Goal: Task Accomplishment & Management: Use online tool/utility

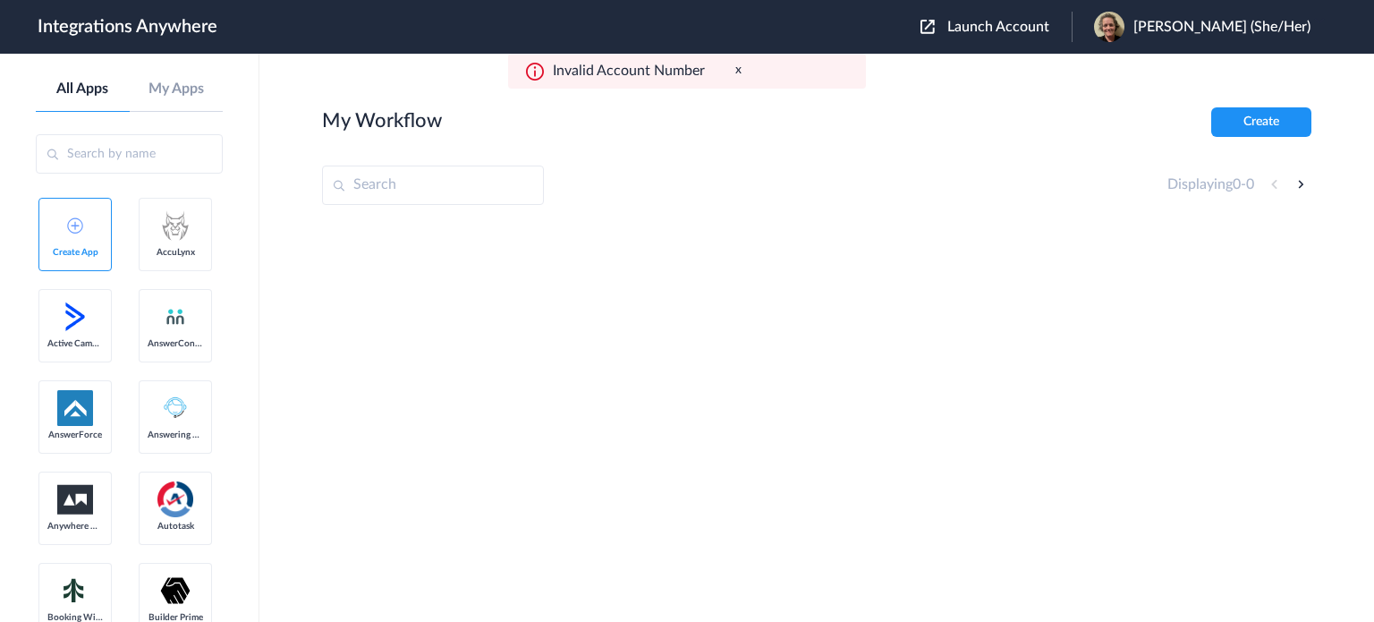
click at [1009, 28] on span "Launch Account" at bounding box center [998, 27] width 102 height 14
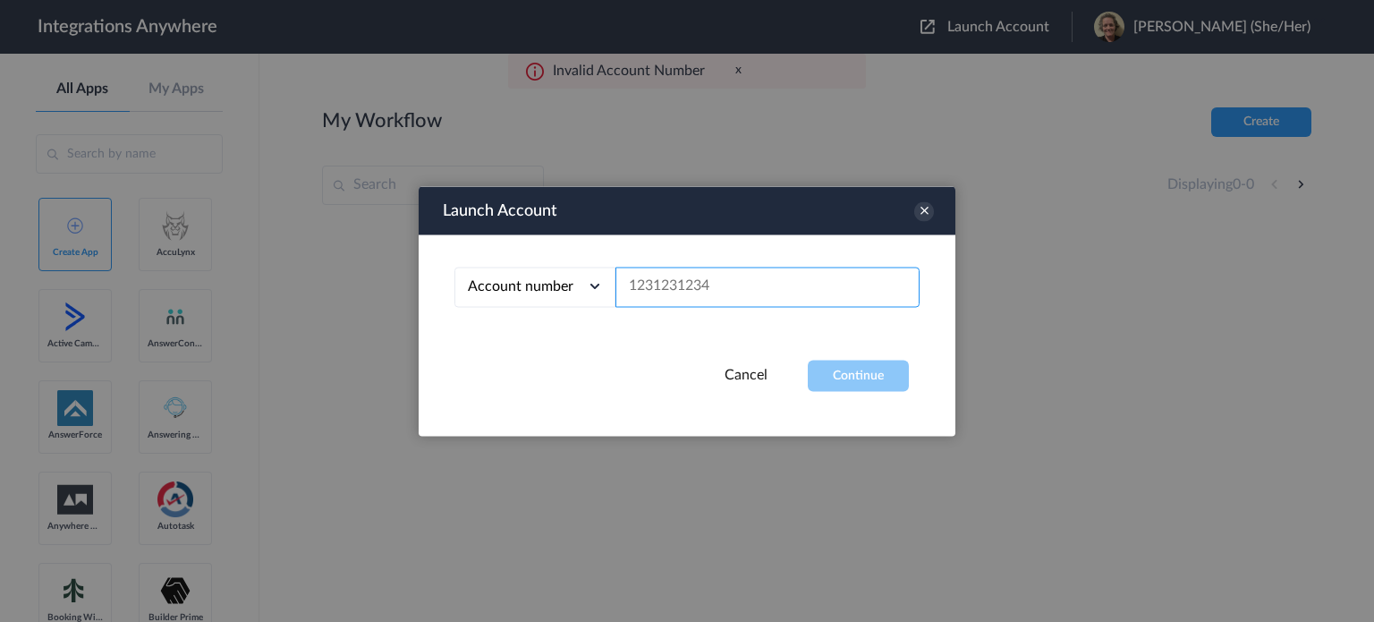
drag, startPoint x: 663, startPoint y: 281, endPoint x: 929, endPoint y: 210, distance: 275.8
click at [929, 210] on icon at bounding box center [924, 211] width 20 height 20
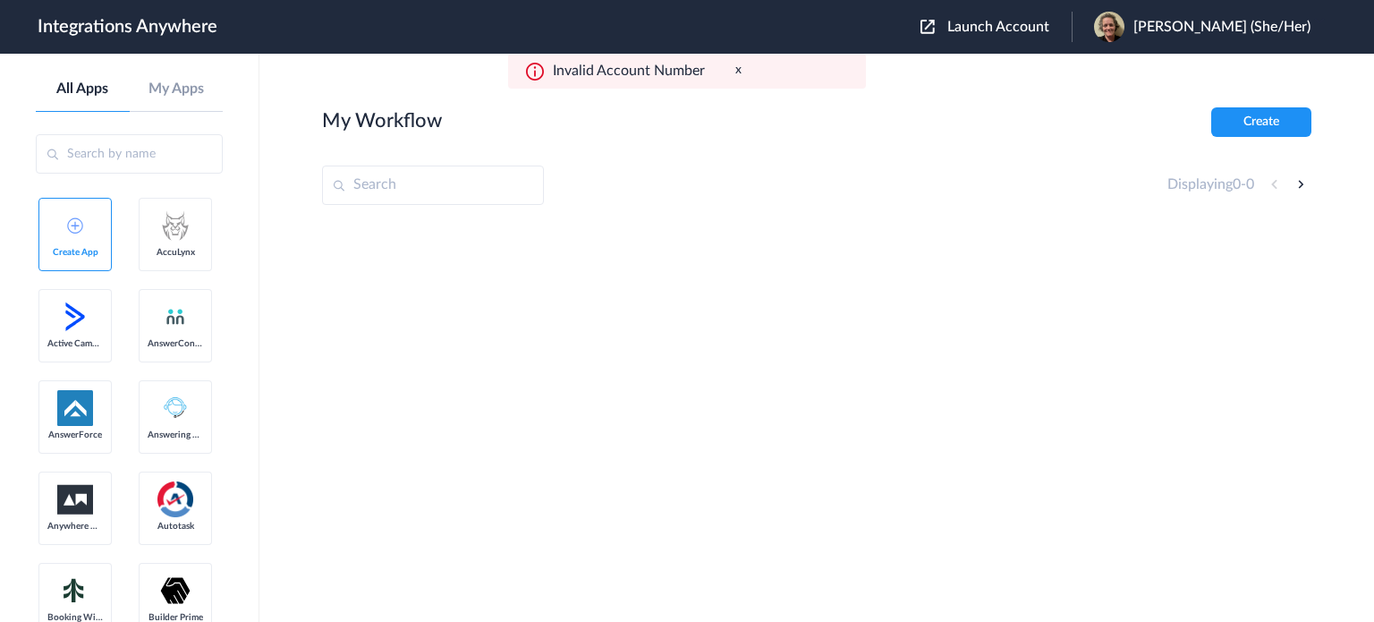
click at [1011, 28] on span "Launch Account" at bounding box center [998, 27] width 102 height 14
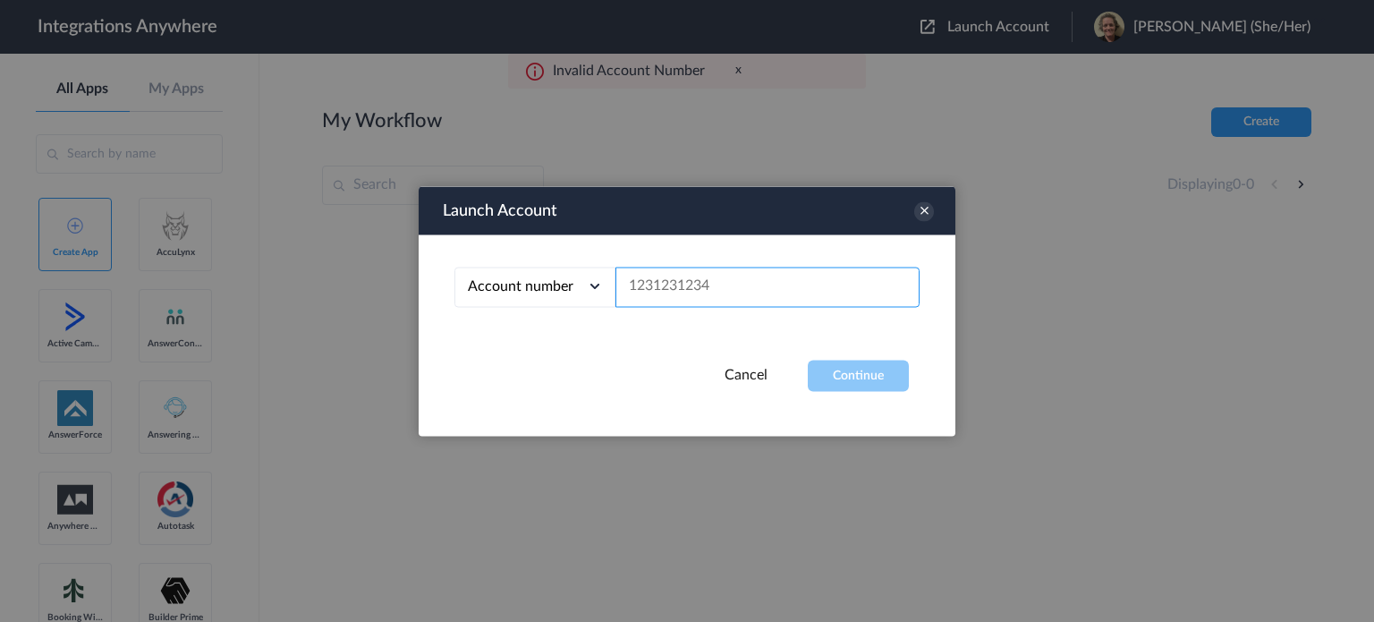
paste input "8669483242"
click at [852, 374] on button "Continue" at bounding box center [858, 375] width 101 height 31
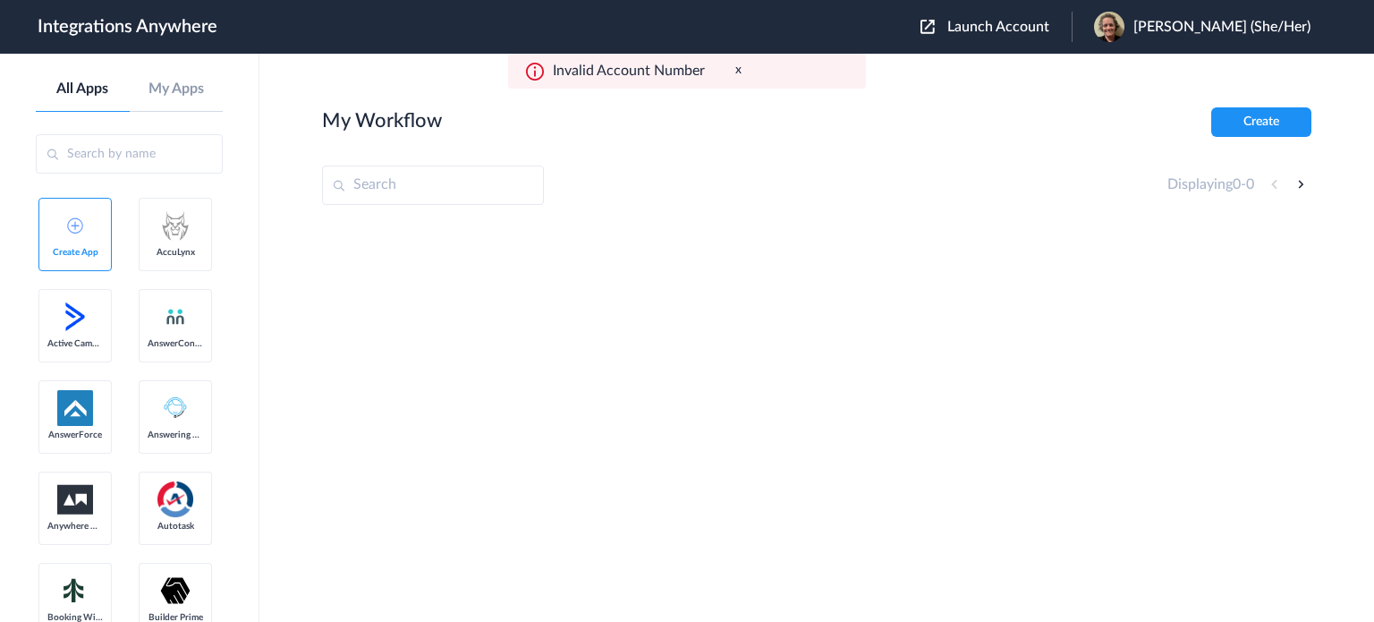
click at [1039, 24] on span "Launch Account" at bounding box center [998, 27] width 102 height 14
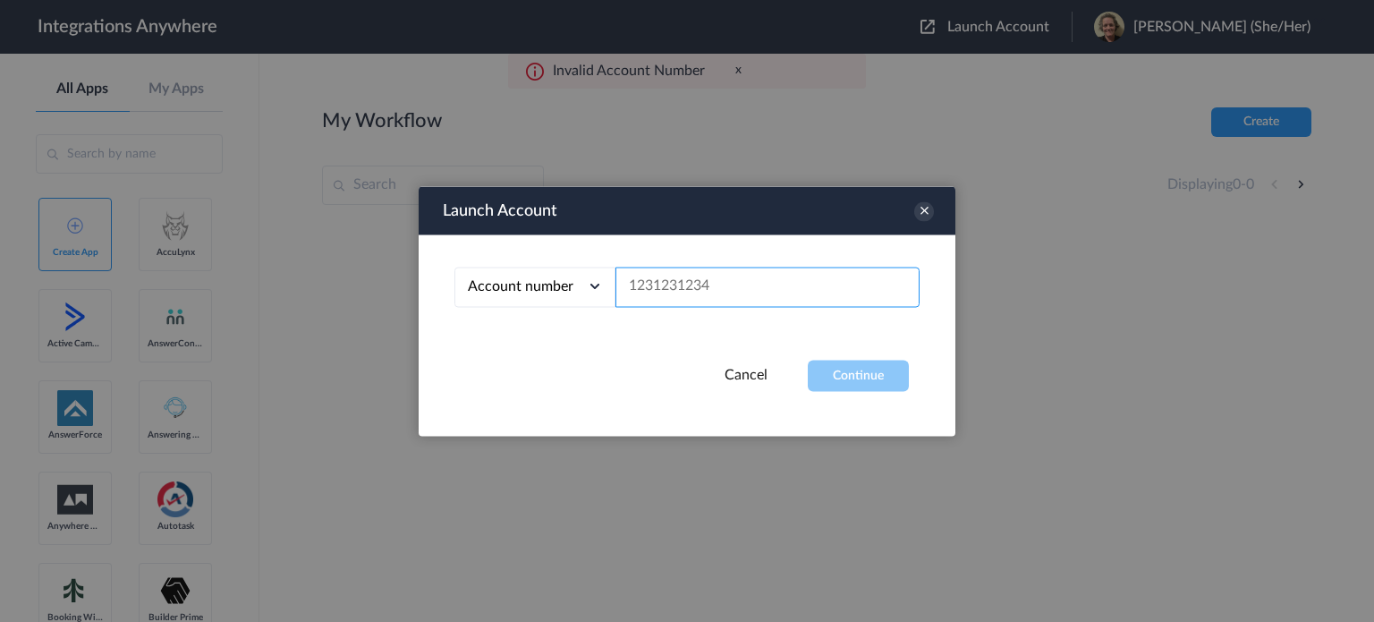
paste input "8662382645"
click at [863, 376] on button "Continue" at bounding box center [858, 375] width 101 height 31
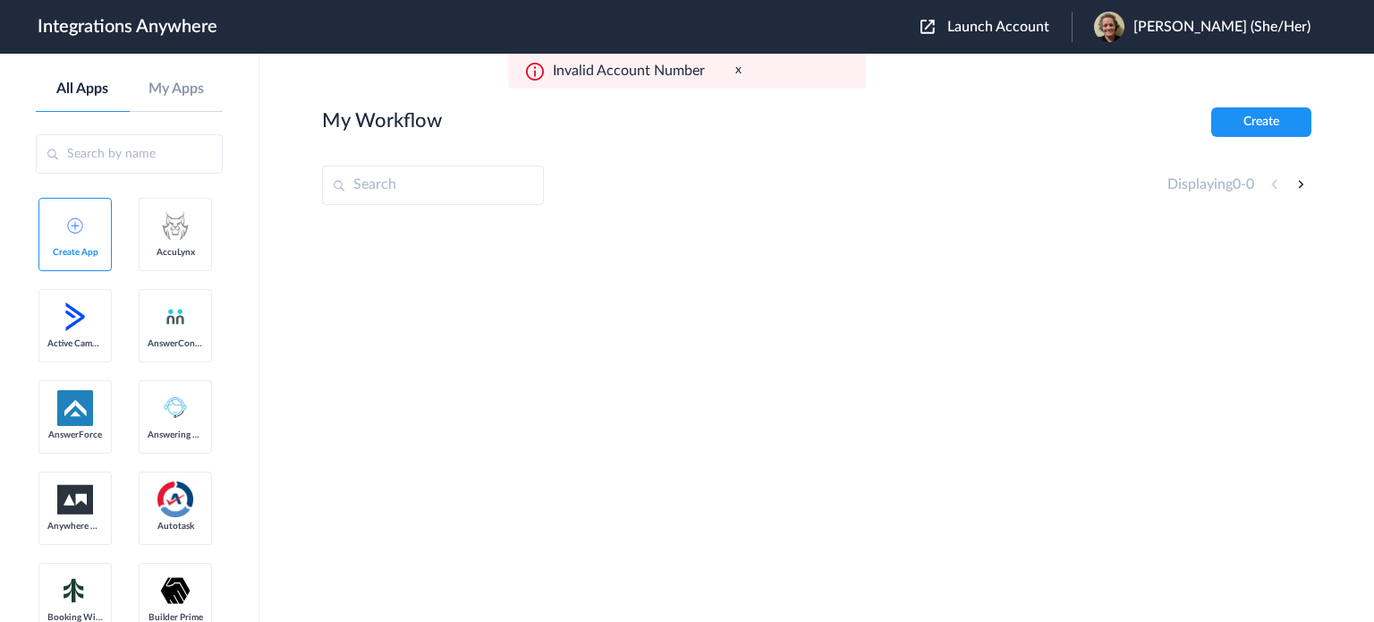
click at [1032, 28] on span "Launch Account" at bounding box center [998, 27] width 102 height 14
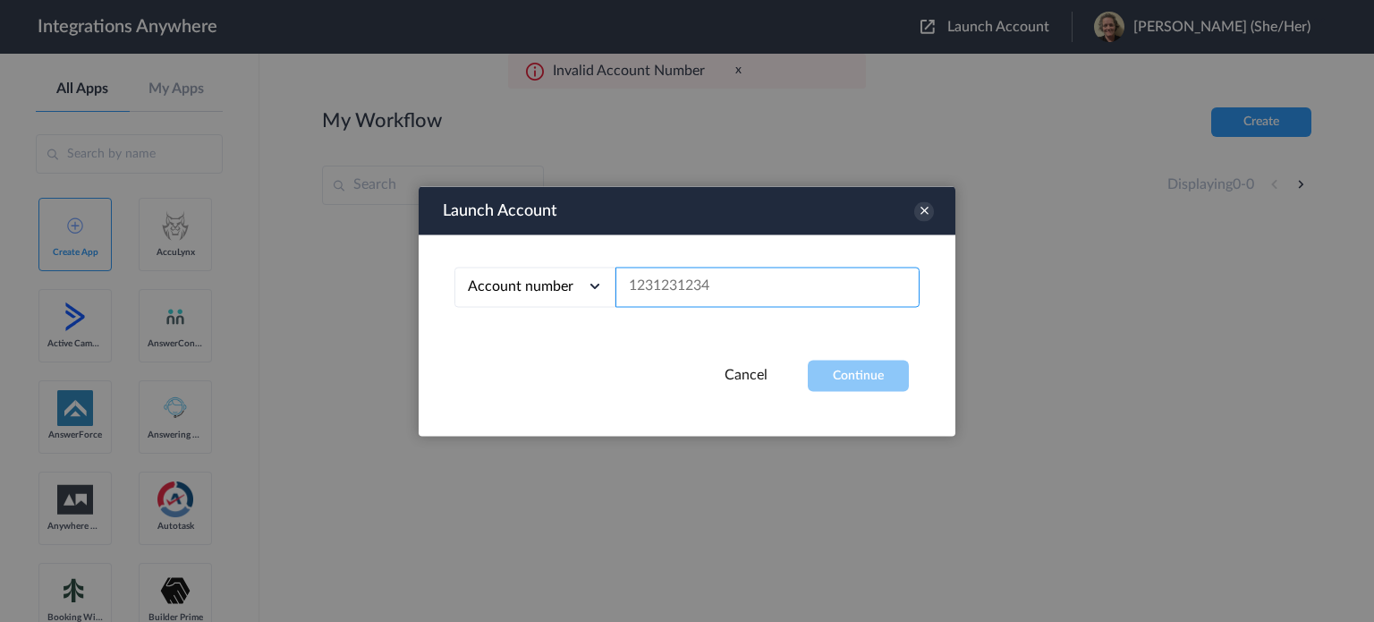
paste input "2512160729"
type input "2512160729"
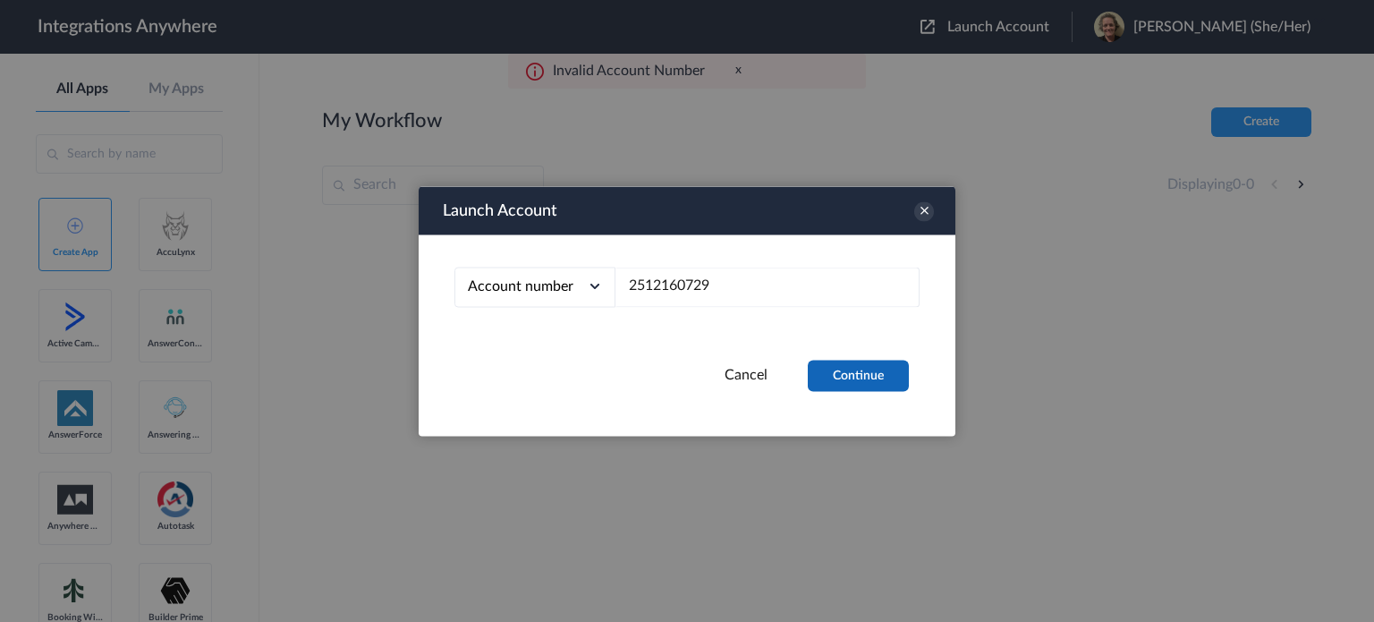
click at [857, 386] on button "Continue" at bounding box center [858, 375] width 101 height 31
